Goal: Task Accomplishment & Management: Manage account settings

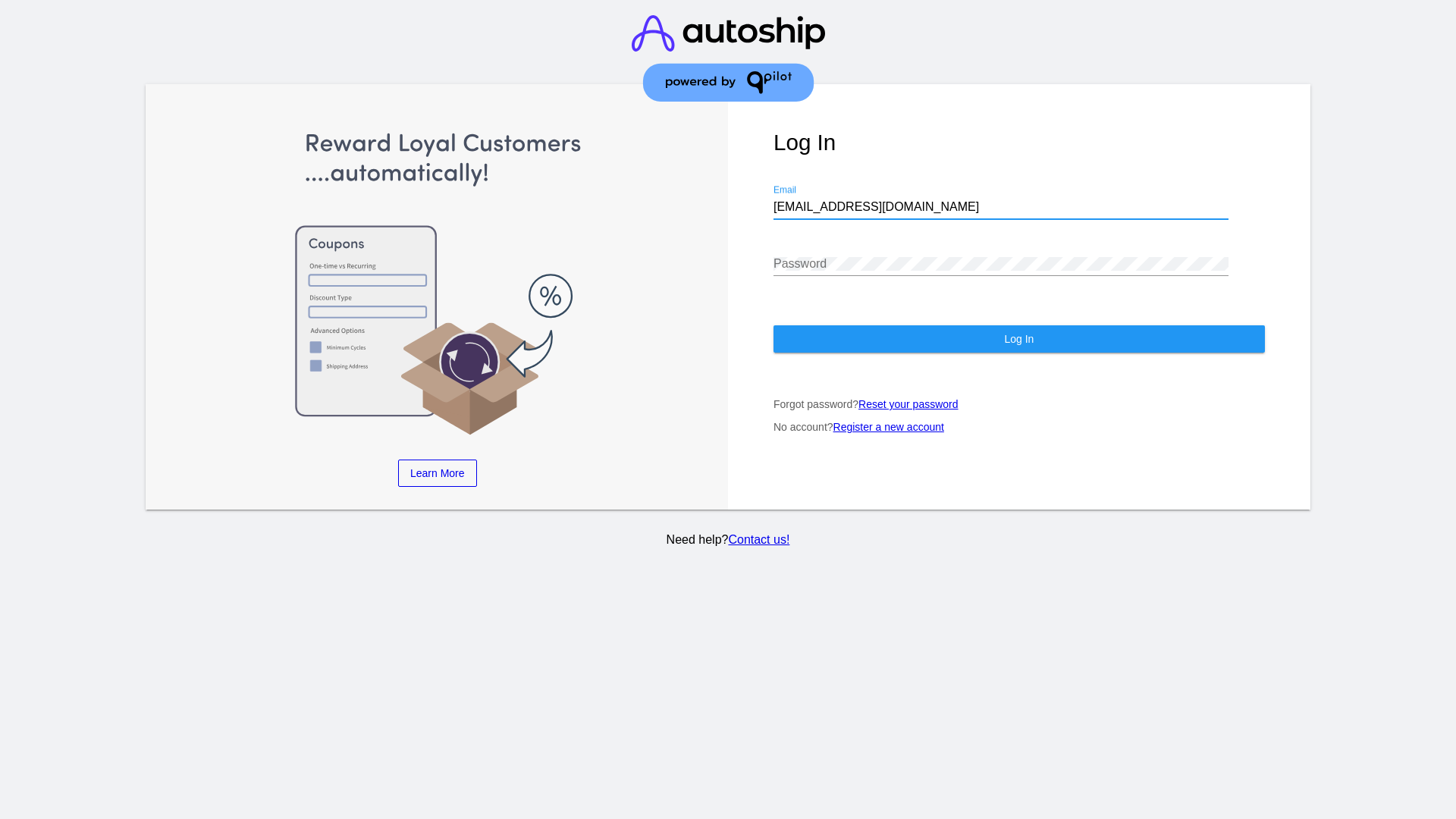
type input "[EMAIL_ADDRESS][DOMAIN_NAME]"
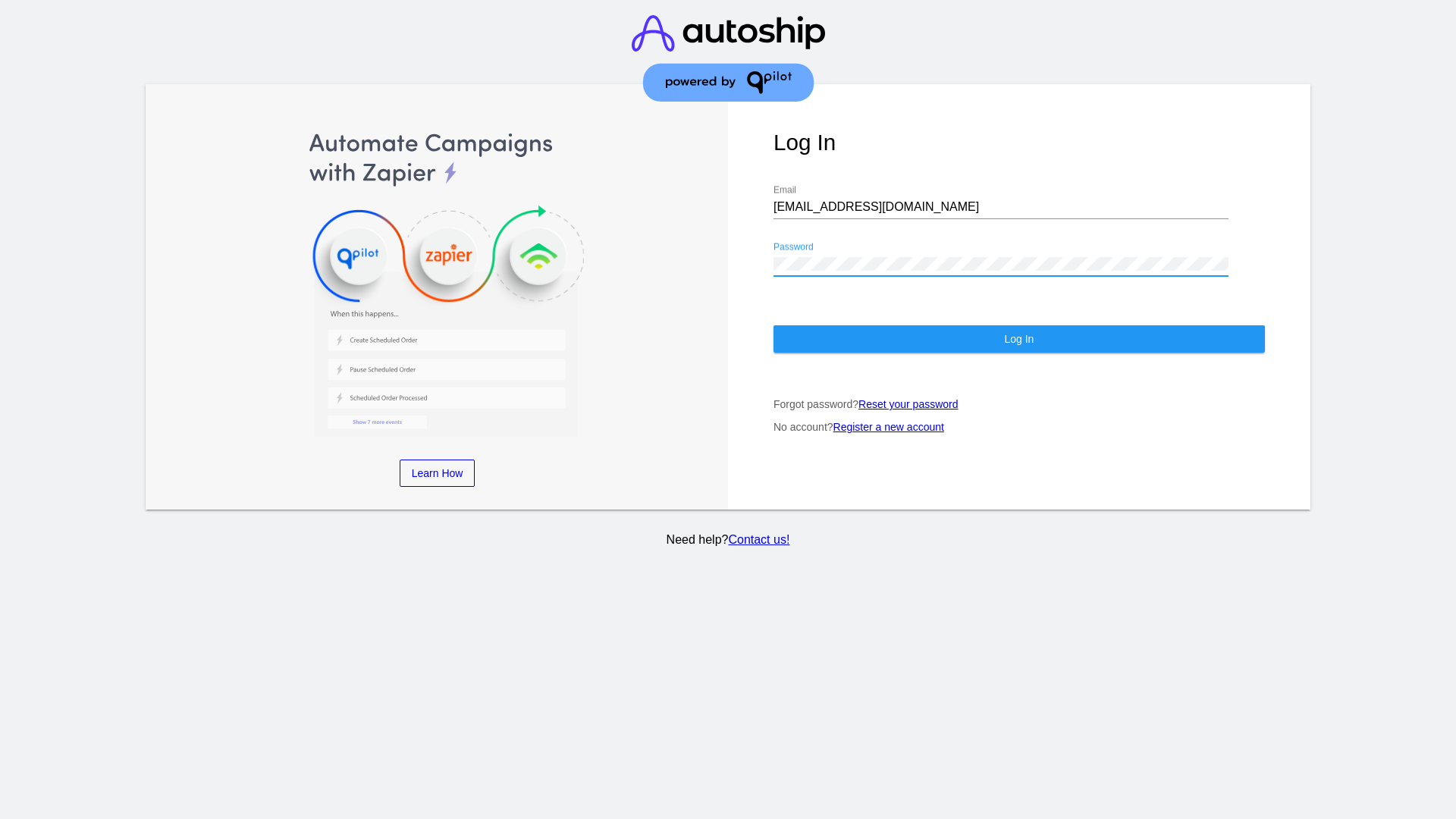
click at [1018, 339] on span "Log In" at bounding box center [1019, 338] width 30 height 12
